Goal: Transaction & Acquisition: Purchase product/service

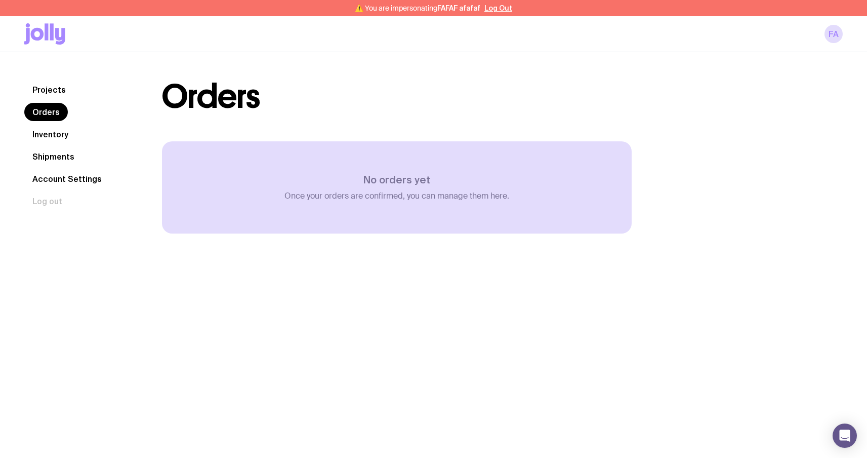
click at [51, 132] on link "Inventory" at bounding box center [50, 134] width 52 height 18
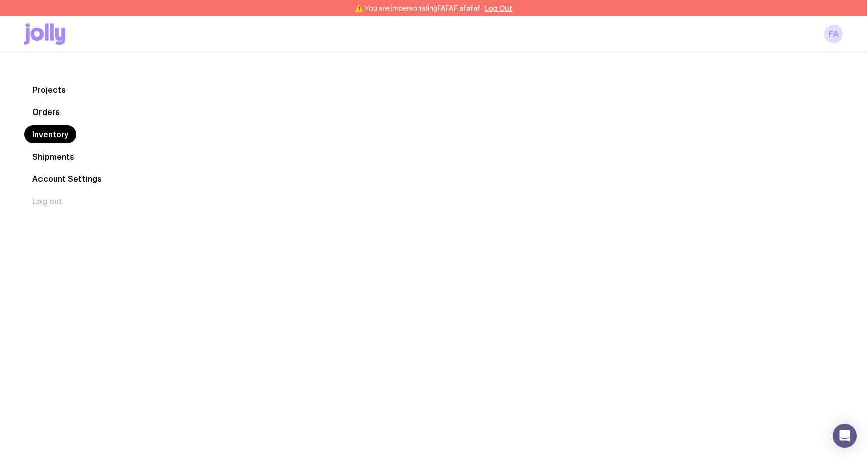
click at [50, 150] on link "Shipments" at bounding box center [53, 156] width 58 height 18
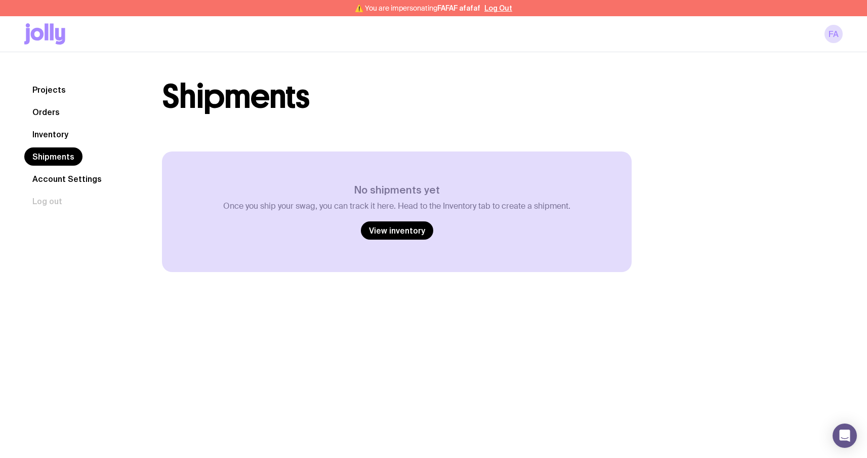
click at [64, 184] on link "Account Settings" at bounding box center [67, 179] width 86 height 18
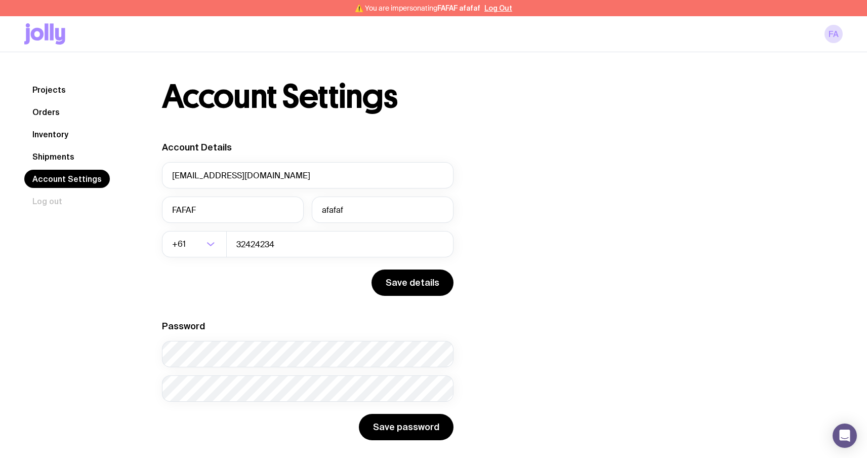
click at [66, 90] on link "Projects" at bounding box center [49, 89] width 50 height 18
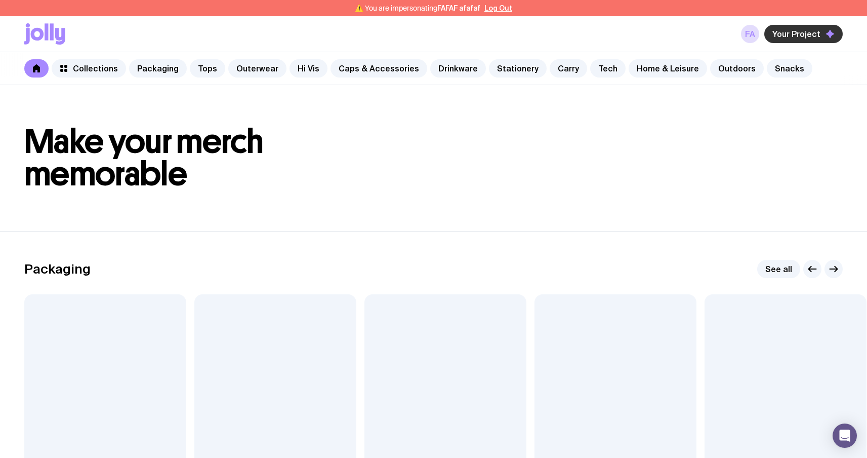
click at [794, 35] on span "Your Project" at bounding box center [797, 34] width 48 height 10
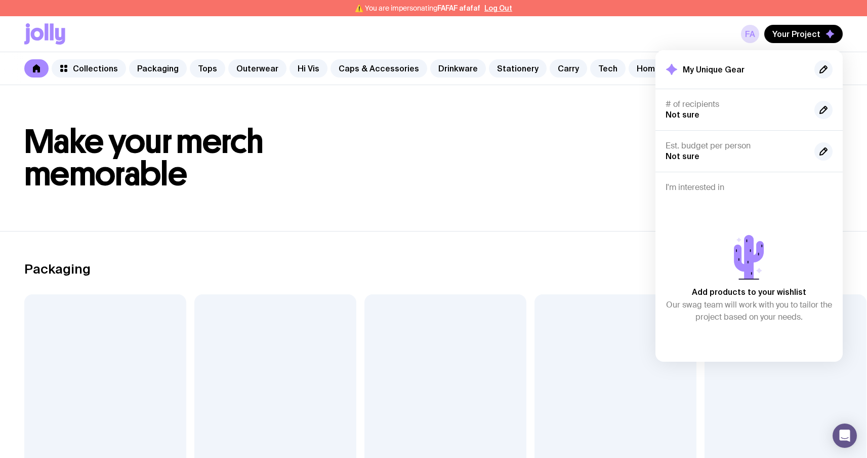
click at [578, 138] on h1 "Make your merch memorable" at bounding box center [433, 158] width 819 height 65
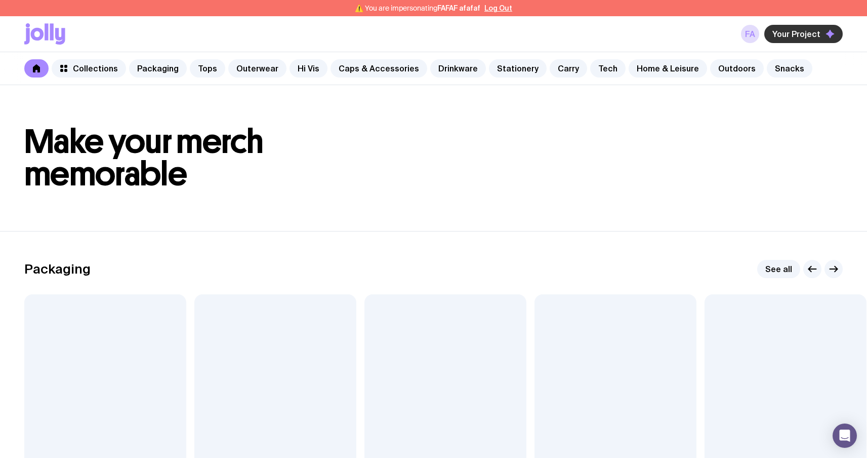
click at [798, 34] on span "Your Project" at bounding box center [797, 34] width 48 height 10
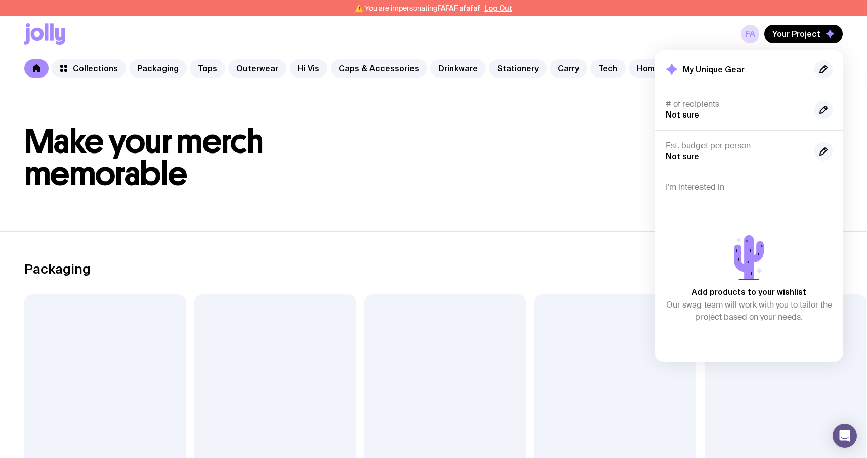
drag, startPoint x: 584, startPoint y: 146, endPoint x: 547, endPoint y: 184, distance: 52.6
click at [584, 146] on h1 "Make your merch memorable" at bounding box center [433, 158] width 819 height 65
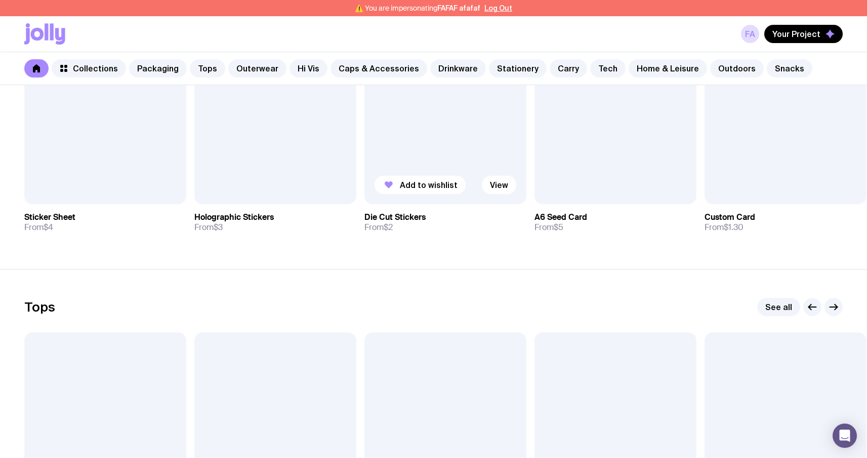
scroll to position [292, 0]
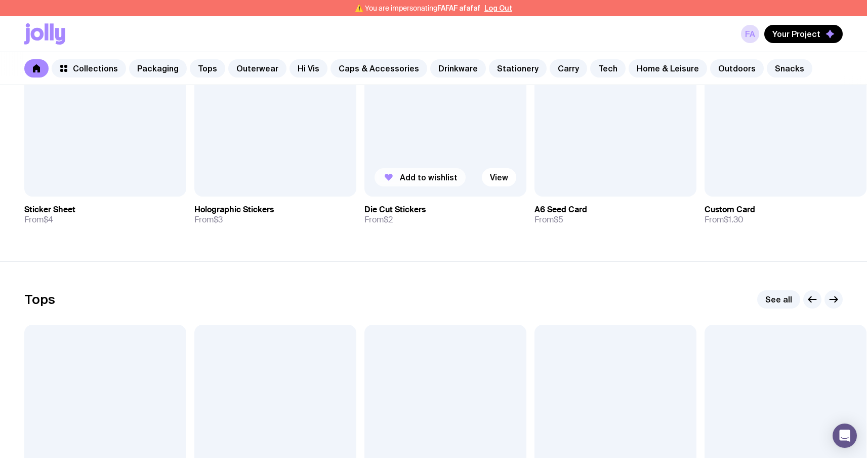
click at [432, 168] on button "Add to wishlist" at bounding box center [420, 177] width 91 height 18
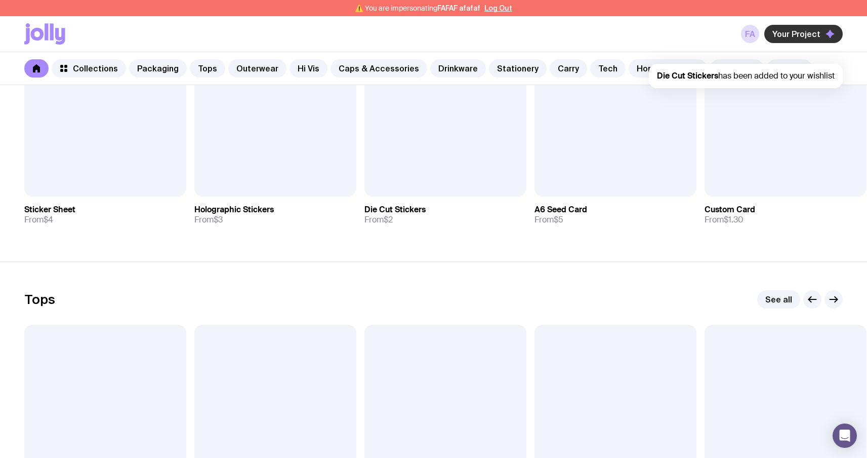
click at [817, 35] on span "Your Project" at bounding box center [797, 34] width 48 height 10
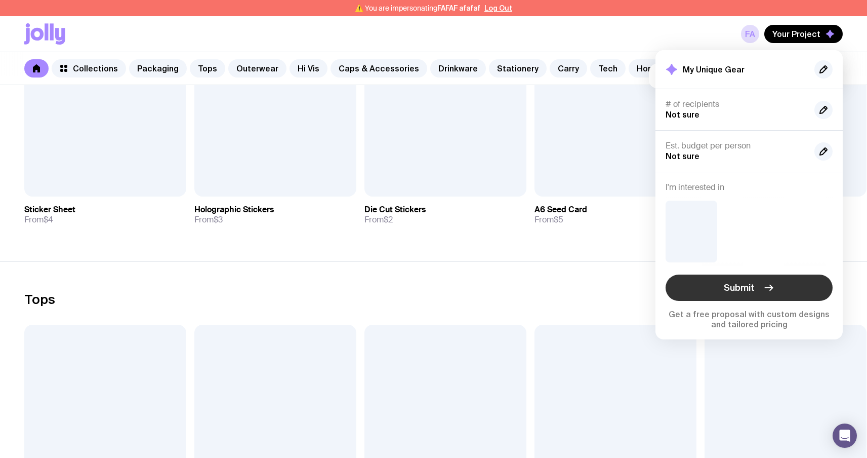
click at [736, 293] on span "Submit" at bounding box center [739, 287] width 31 height 12
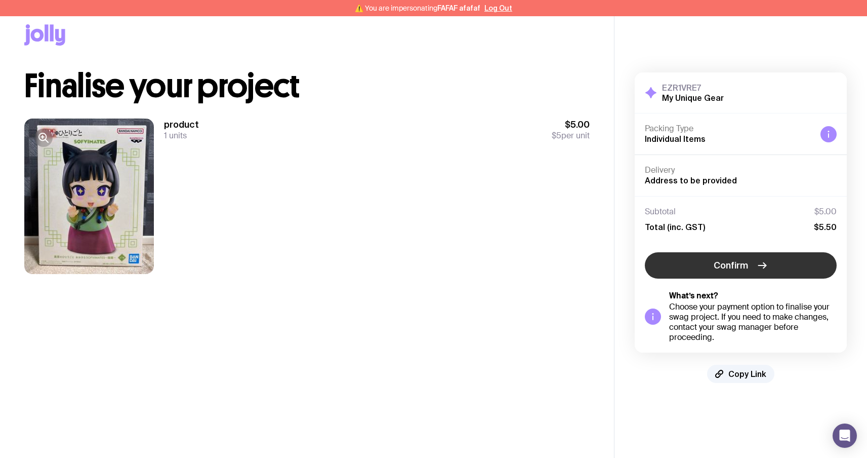
click at [737, 267] on span "Confirm" at bounding box center [731, 265] width 34 height 12
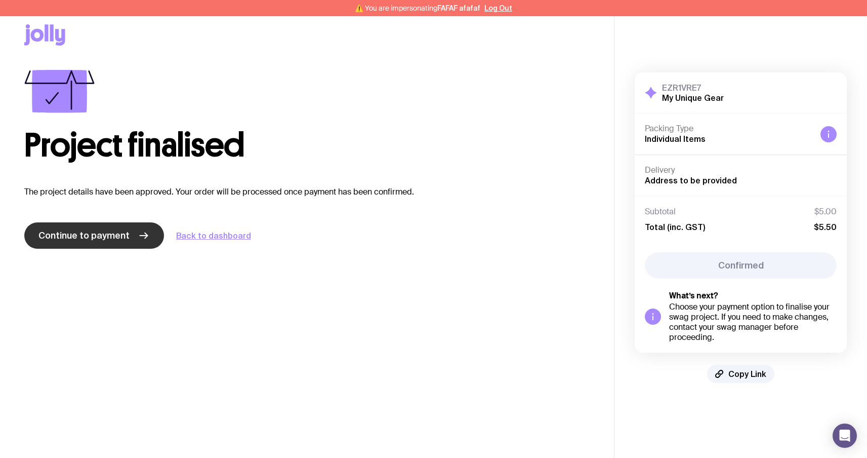
click at [128, 236] on link "Continue to payment" at bounding box center [94, 235] width 140 height 26
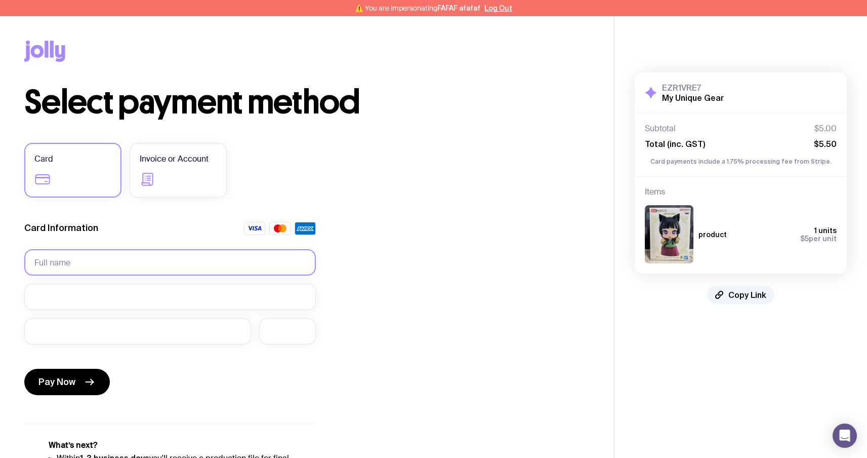
click at [95, 265] on input "text" at bounding box center [170, 262] width 292 height 26
type input "Serhii Brykov"
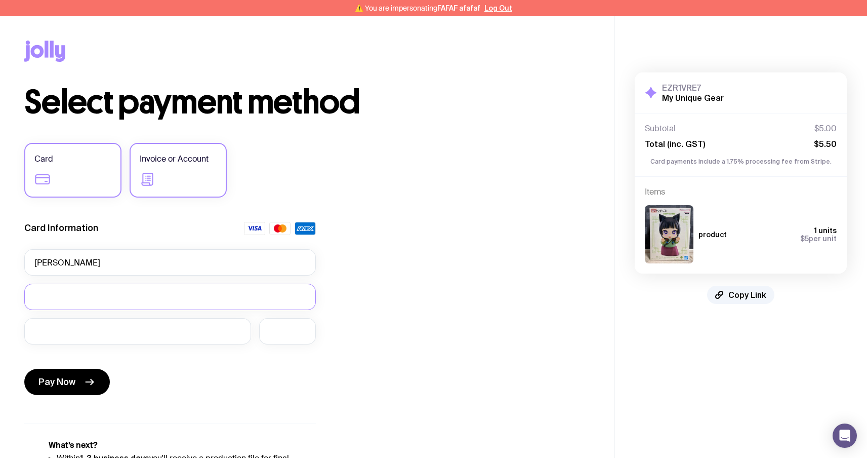
click at [154, 173] on icon at bounding box center [148, 179] width 16 height 16
click at [0, 0] on input "Invoice or Account" at bounding box center [0, 0] width 0 height 0
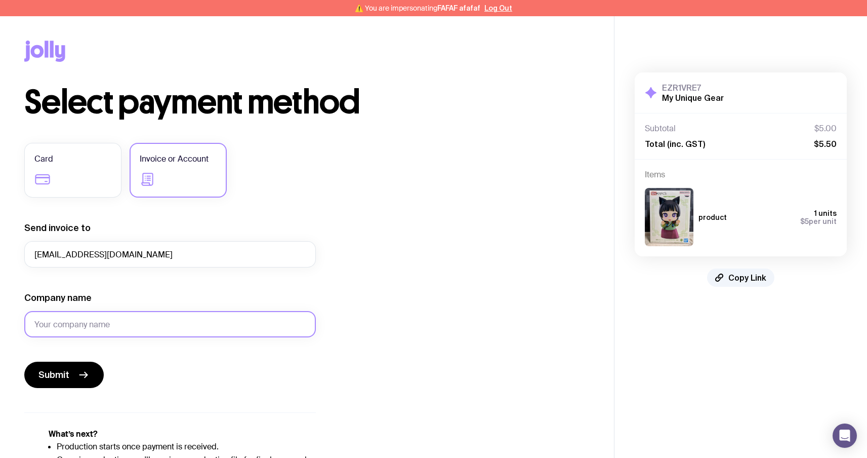
click at [146, 327] on input "Company name" at bounding box center [170, 324] width 292 height 26
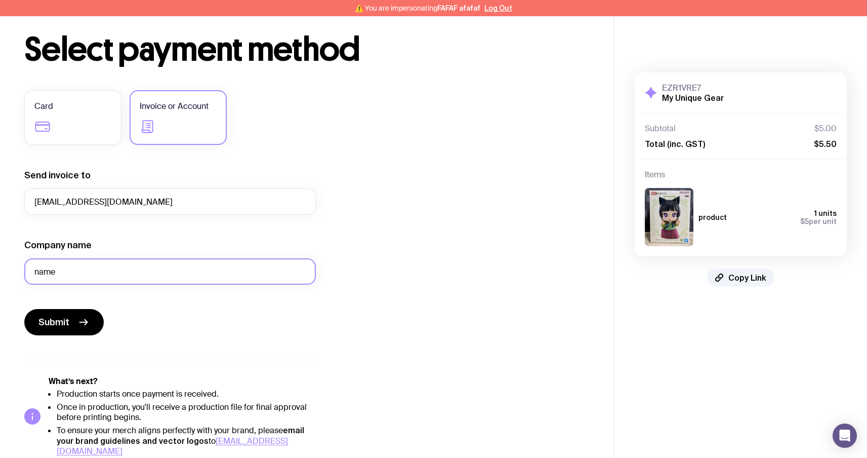
scroll to position [61, 0]
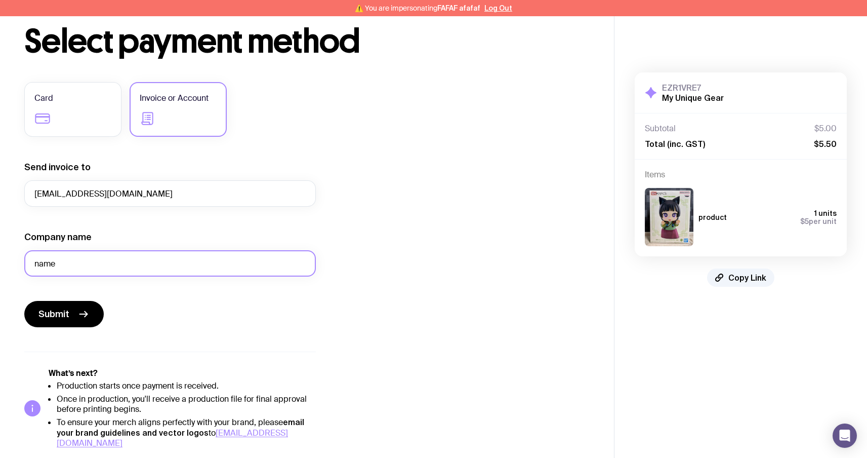
type input "name"
click at [258, 313] on div "Submit" at bounding box center [170, 314] width 292 height 26
click at [80, 305] on button "Submit" at bounding box center [63, 314] width 79 height 26
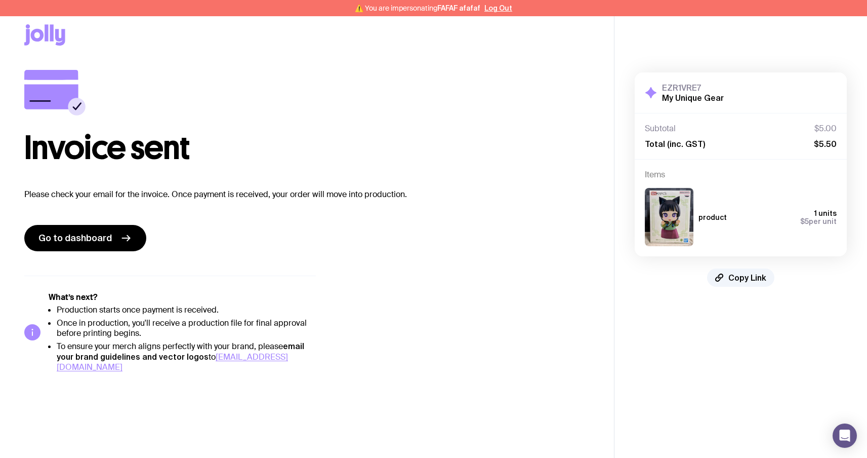
scroll to position [16, 0]
click at [84, 243] on span "Go to dashboard" at bounding box center [74, 238] width 73 height 12
